Goal: Task Accomplishment & Management: Manage account settings

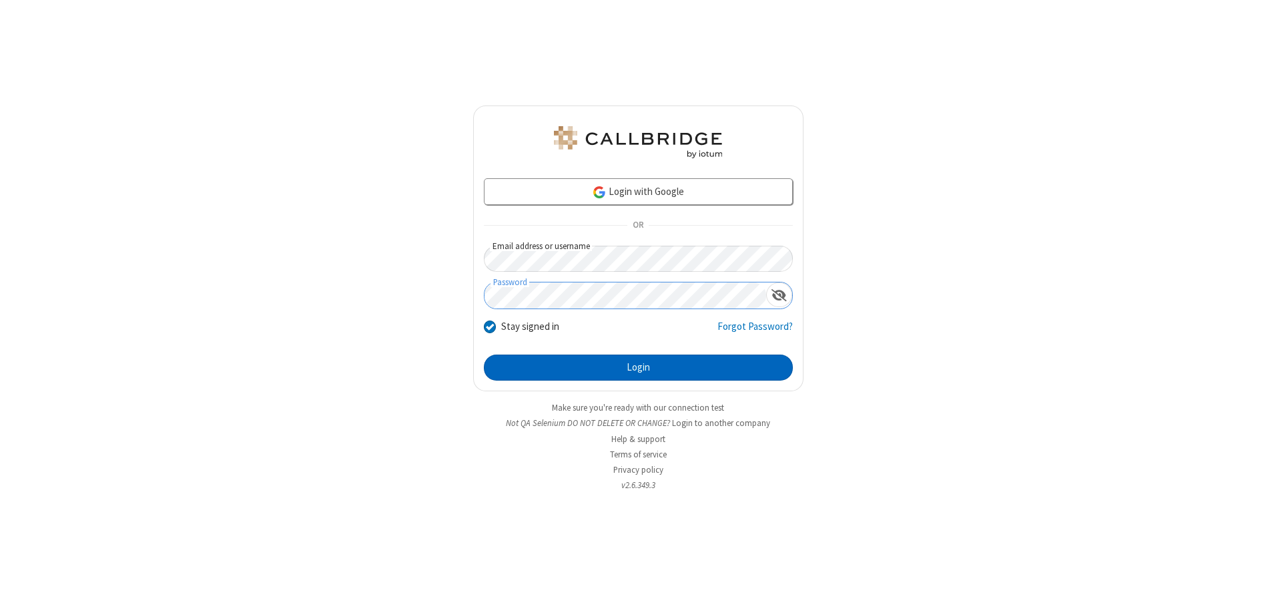
click at [638, 367] on button "Login" at bounding box center [638, 367] width 309 height 27
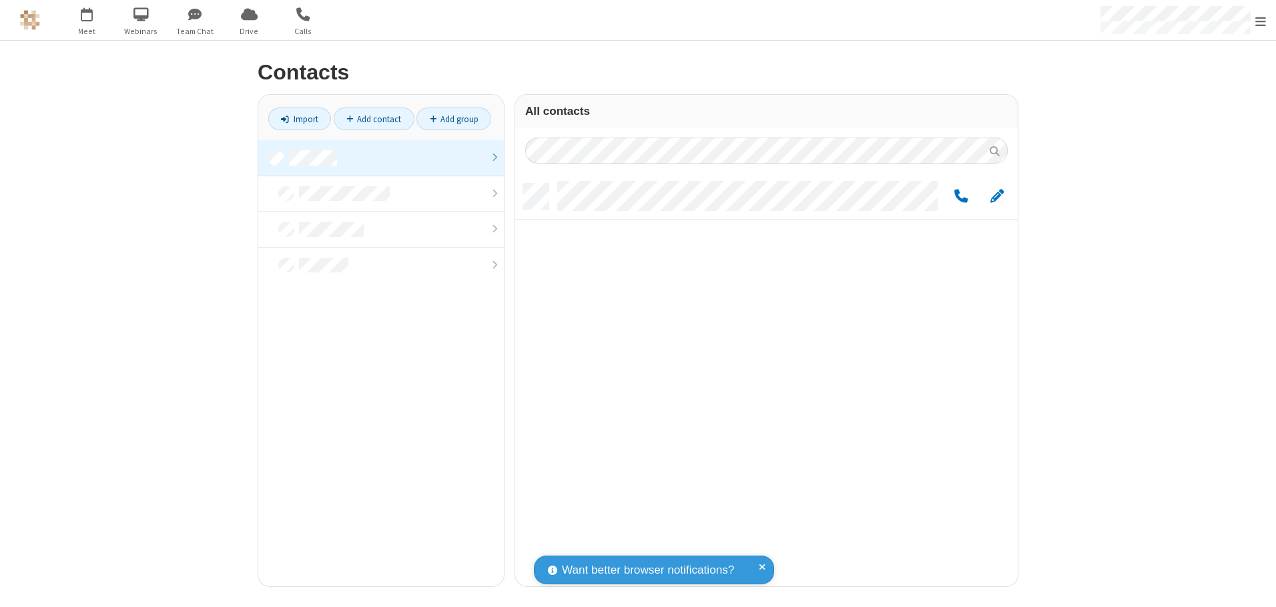
scroll to position [402, 492]
click at [381, 157] on link at bounding box center [381, 158] width 246 height 36
click at [997, 196] on span "Edit" at bounding box center [996, 196] width 13 height 17
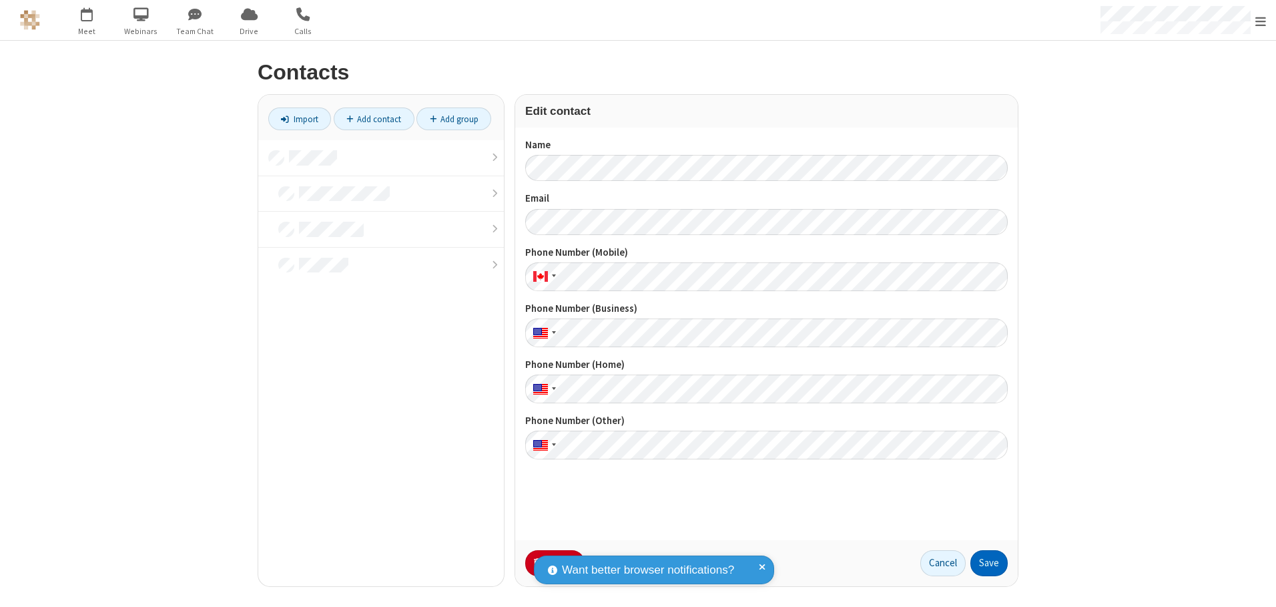
click at [989, 563] on button "Save" at bounding box center [988, 563] width 37 height 27
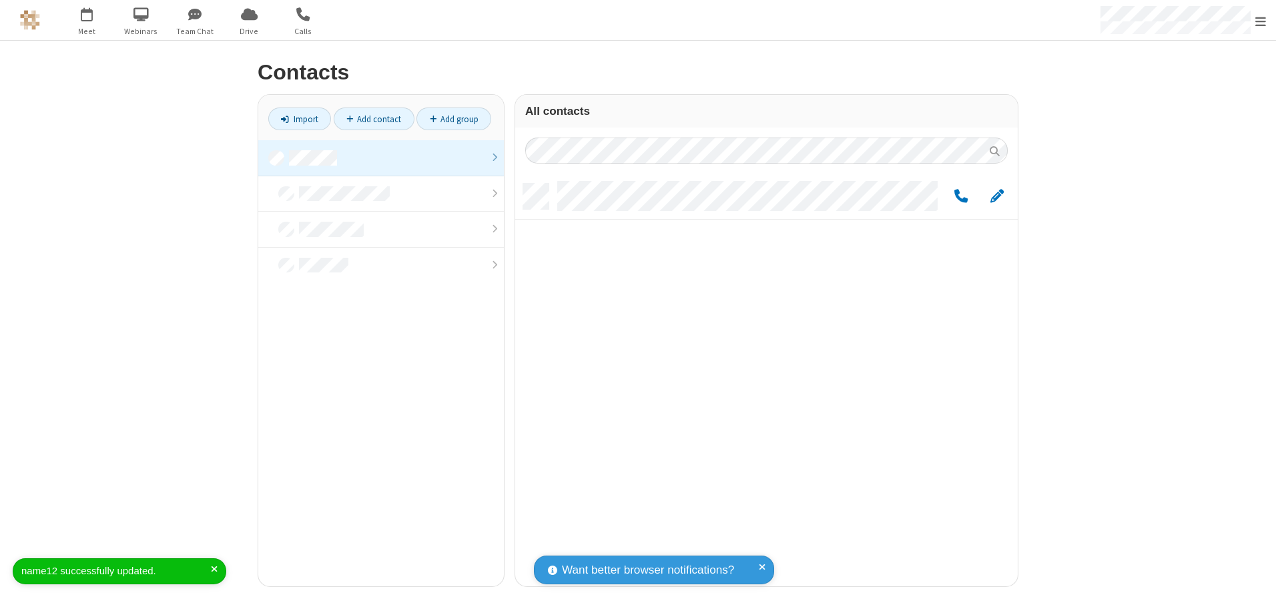
scroll to position [402, 492]
